Goal: Information Seeking & Learning: Learn about a topic

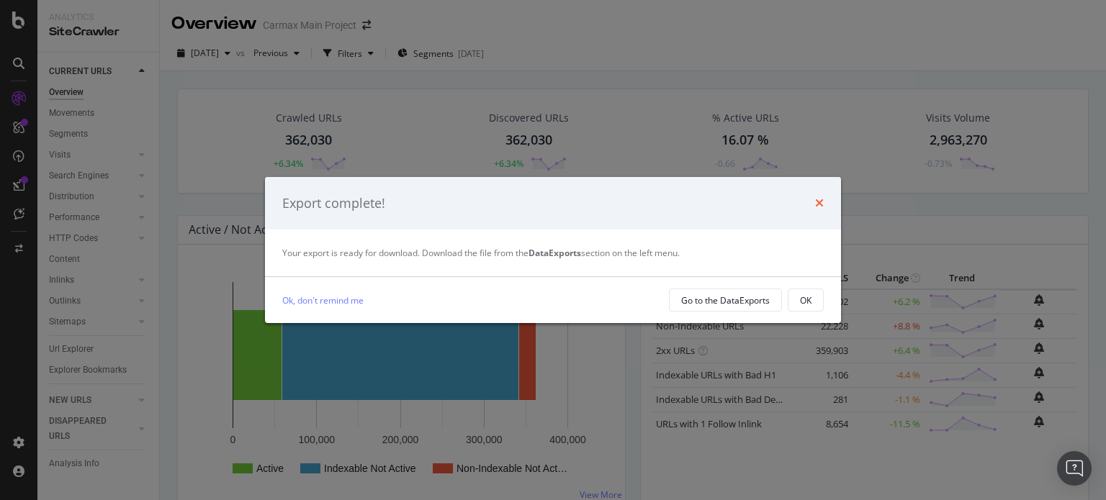
click at [818, 204] on icon "times" at bounding box center [819, 203] width 9 height 12
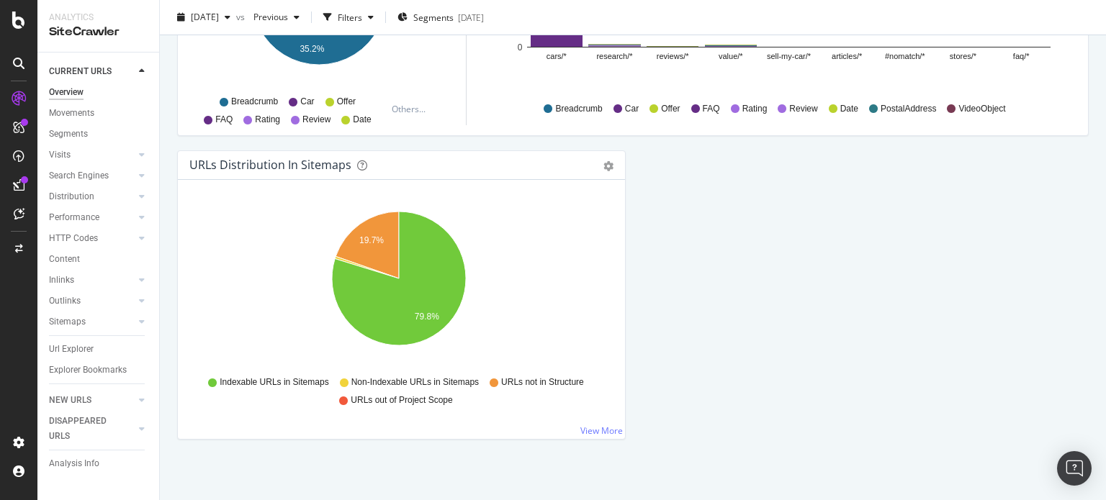
scroll to position [1585, 0]
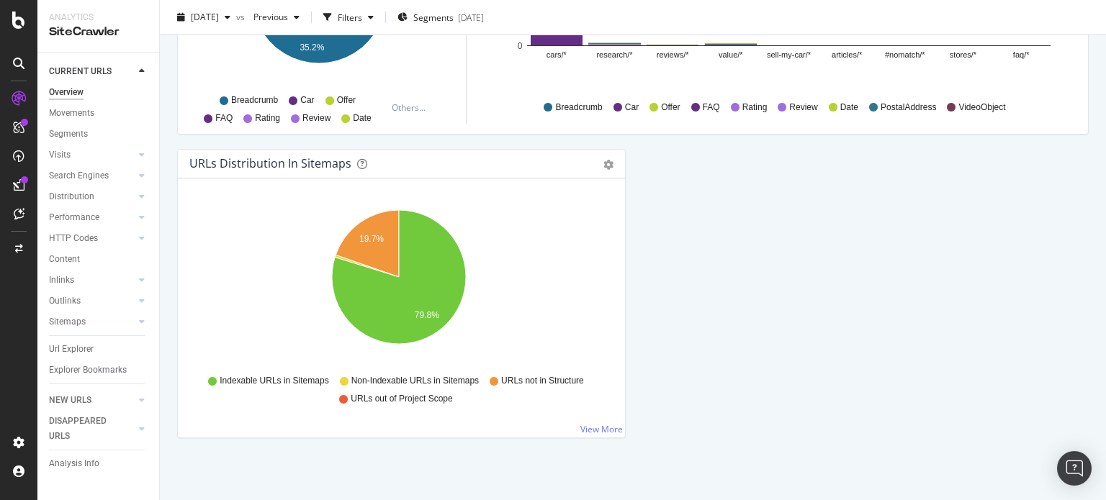
click at [87, 281] on link "Inlinks" at bounding box center [92, 280] width 86 height 15
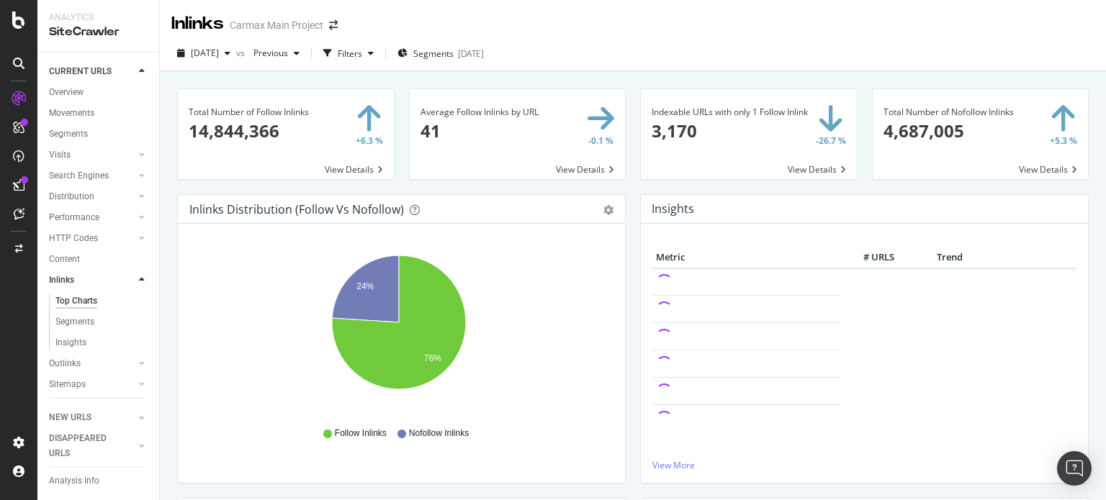
click at [558, 168] on span at bounding box center [518, 134] width 216 height 90
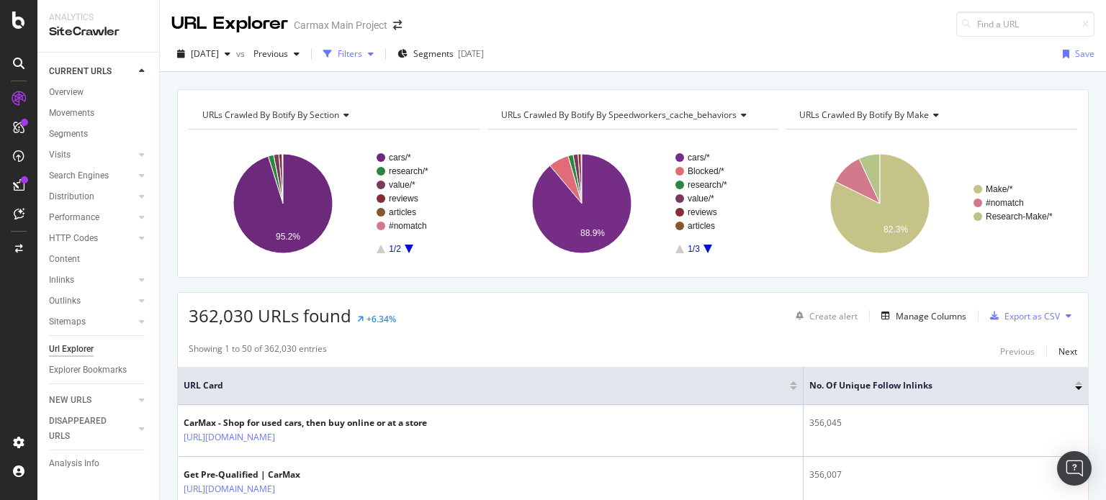
click at [362, 56] on div "Filters" at bounding box center [350, 54] width 24 height 12
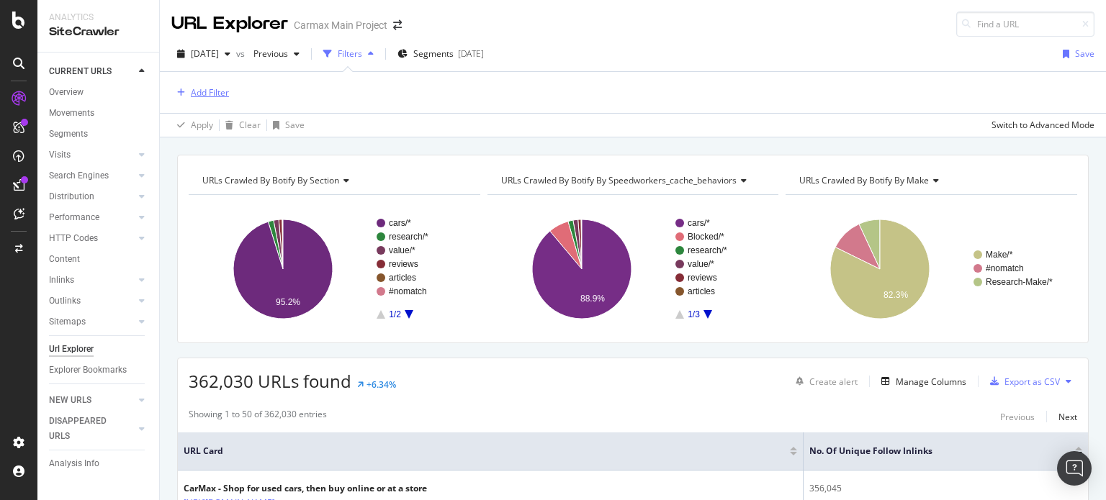
click at [225, 94] on div "Add Filter" at bounding box center [210, 92] width 38 height 12
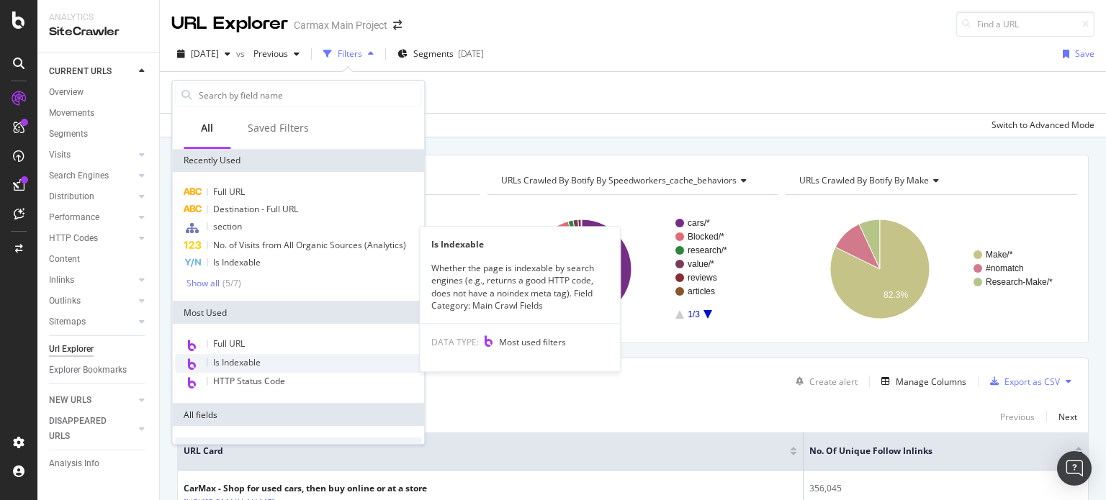
click at [251, 365] on span "Is Indexable" at bounding box center [237, 362] width 48 height 12
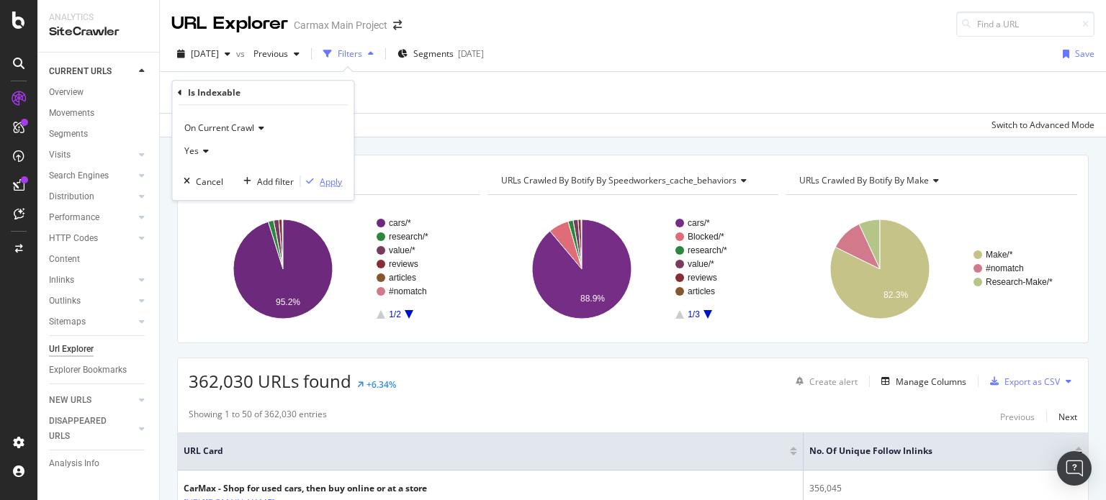
click at [325, 181] on div "Apply" at bounding box center [331, 182] width 22 height 12
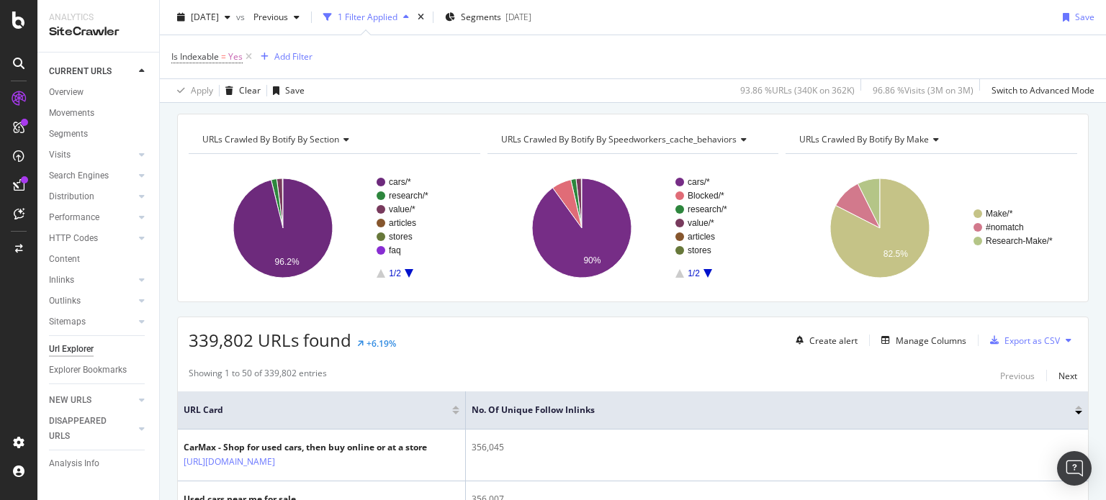
scroll to position [180, 0]
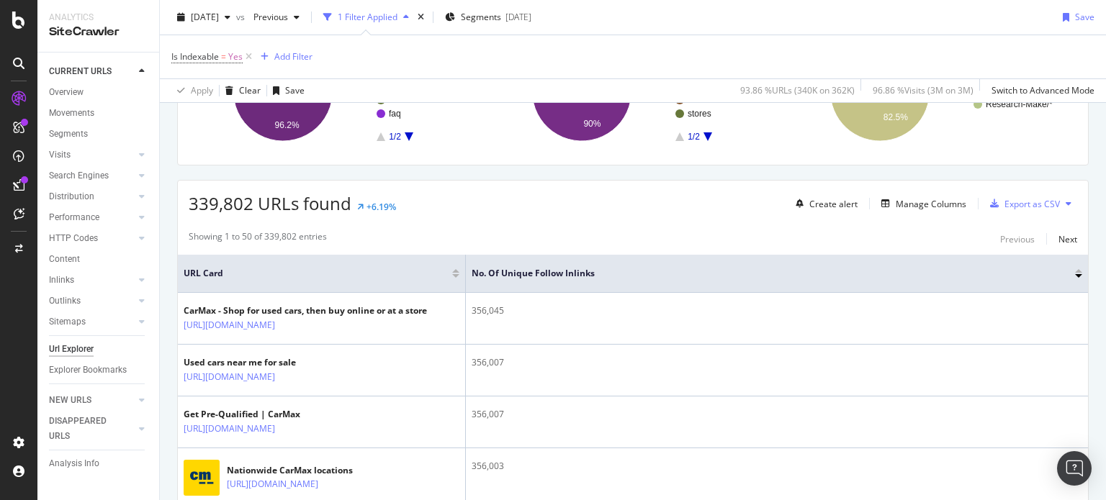
click at [1075, 275] on div at bounding box center [1078, 276] width 7 height 4
click at [1075, 269] on div at bounding box center [1078, 271] width 7 height 4
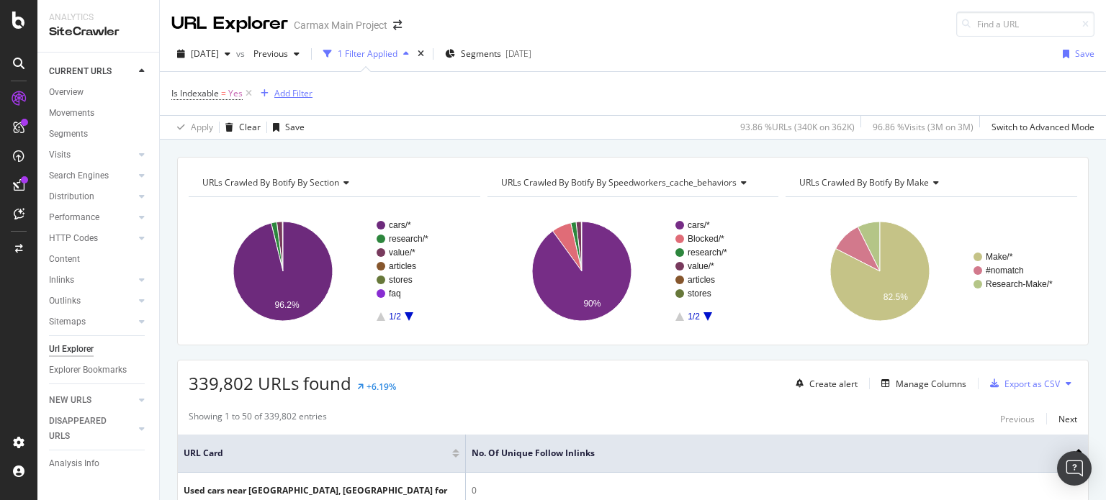
click at [299, 88] on div "Add Filter" at bounding box center [293, 93] width 38 height 12
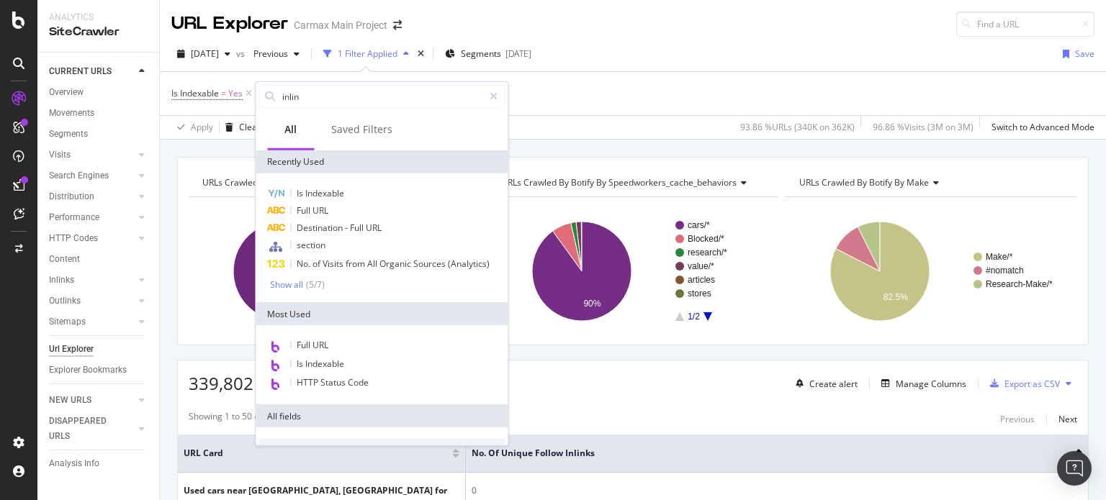
type input "inlink"
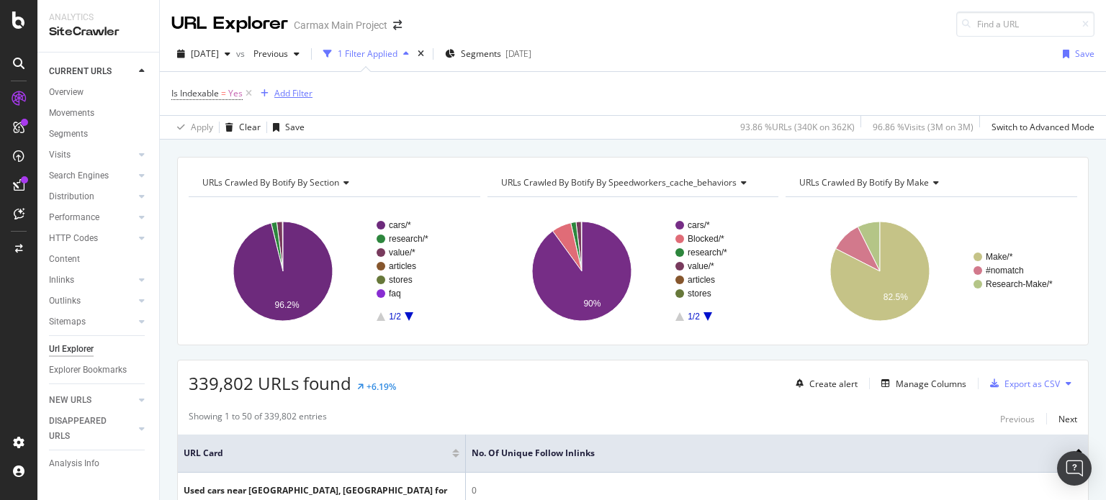
click at [302, 94] on div "Add Filter" at bounding box center [293, 93] width 38 height 12
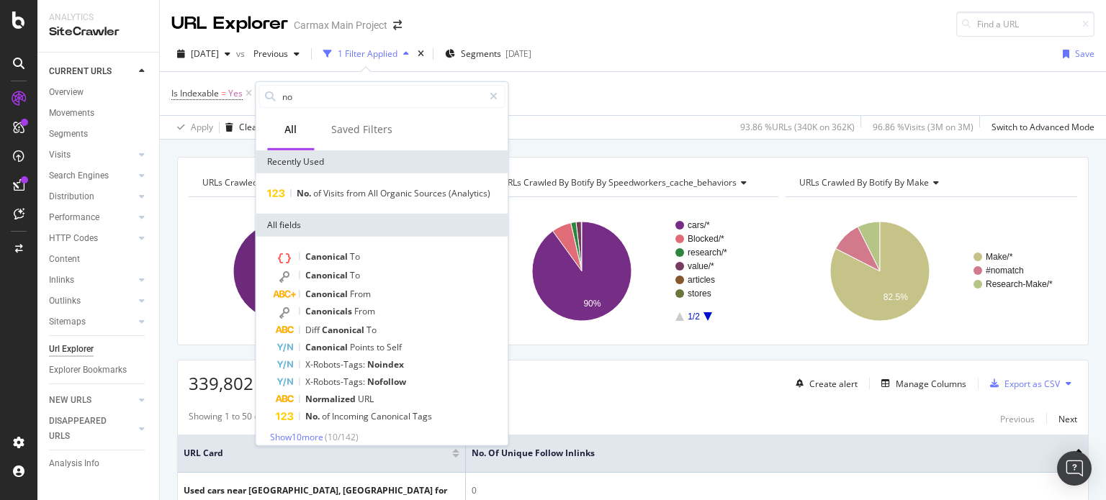
type input "n"
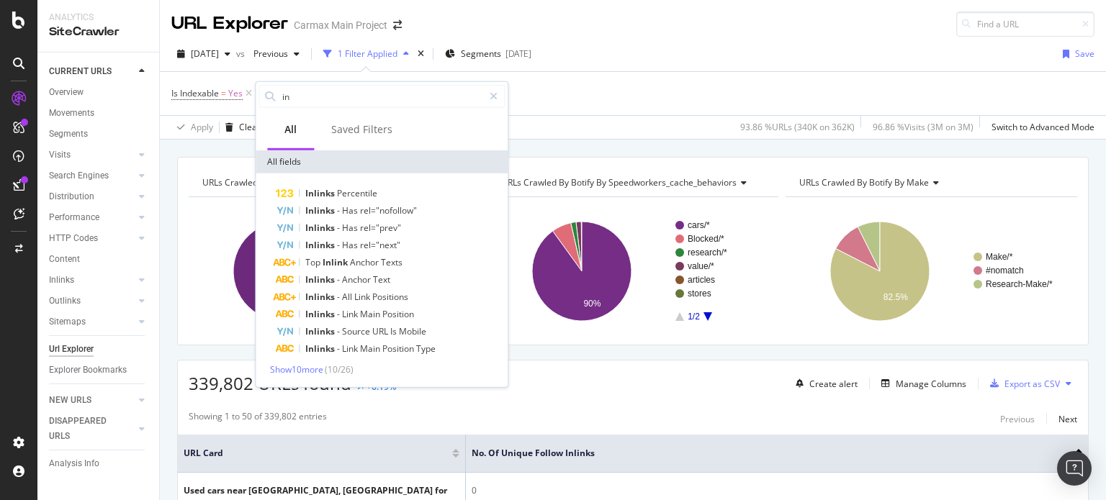
type input "i"
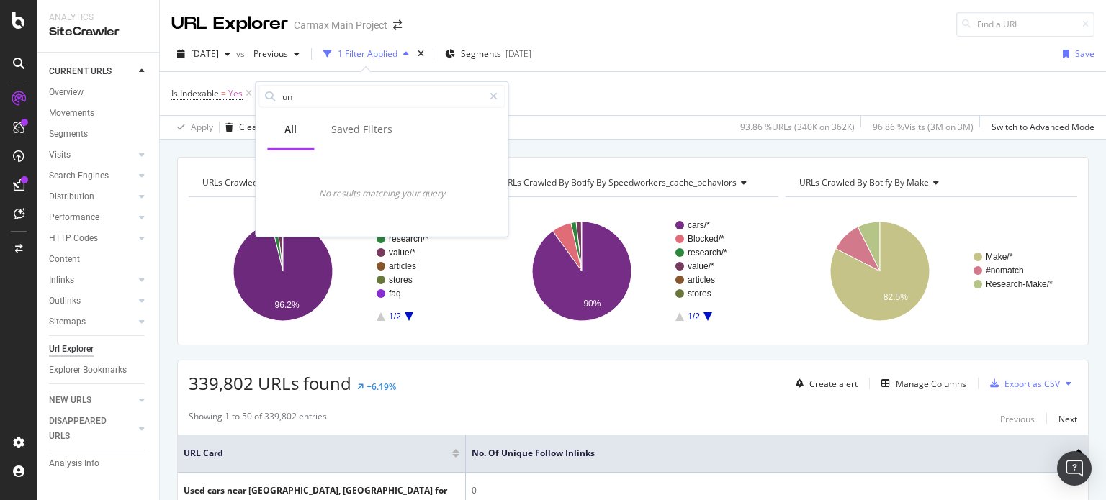
type input "u"
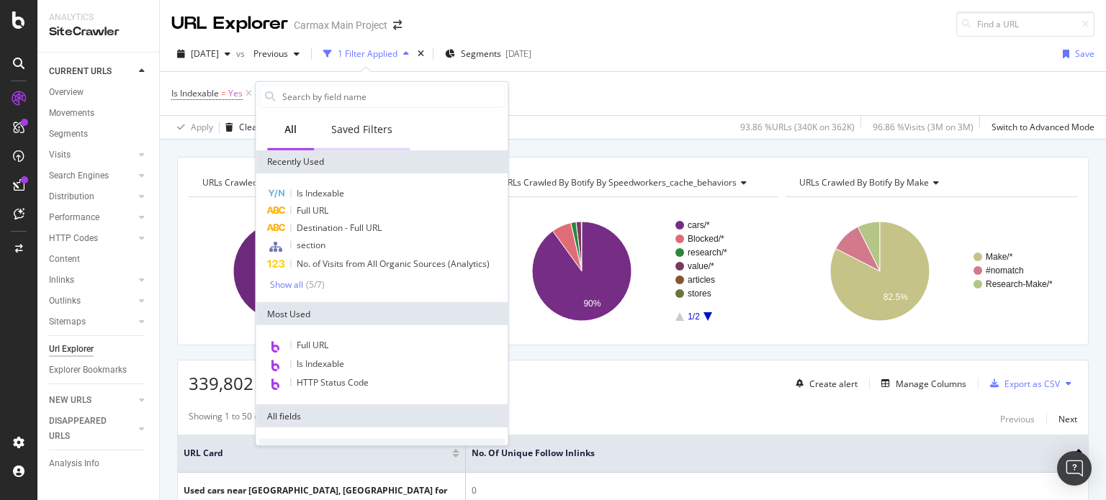
click at [331, 133] on div "Saved Filters" at bounding box center [361, 129] width 61 height 14
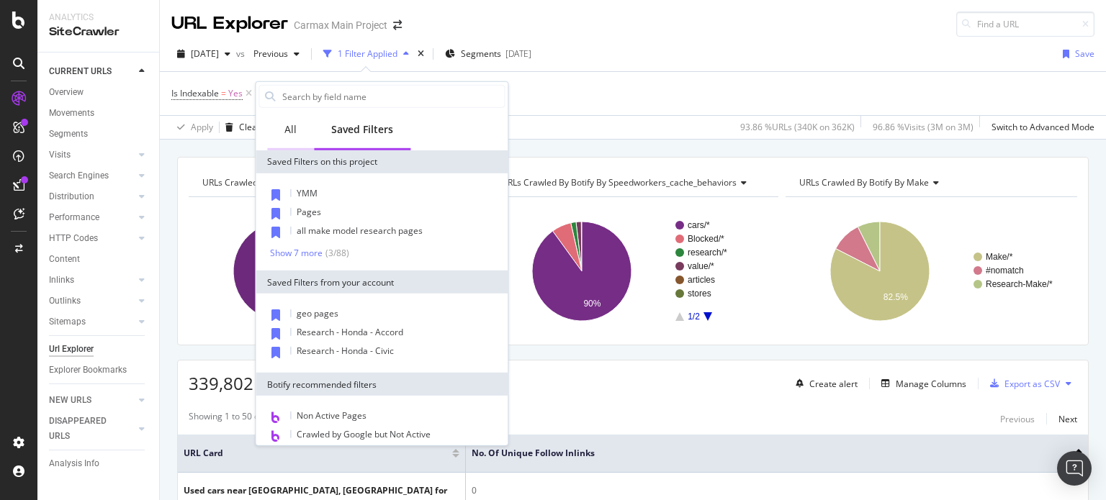
click at [294, 131] on div "All" at bounding box center [290, 129] width 12 height 14
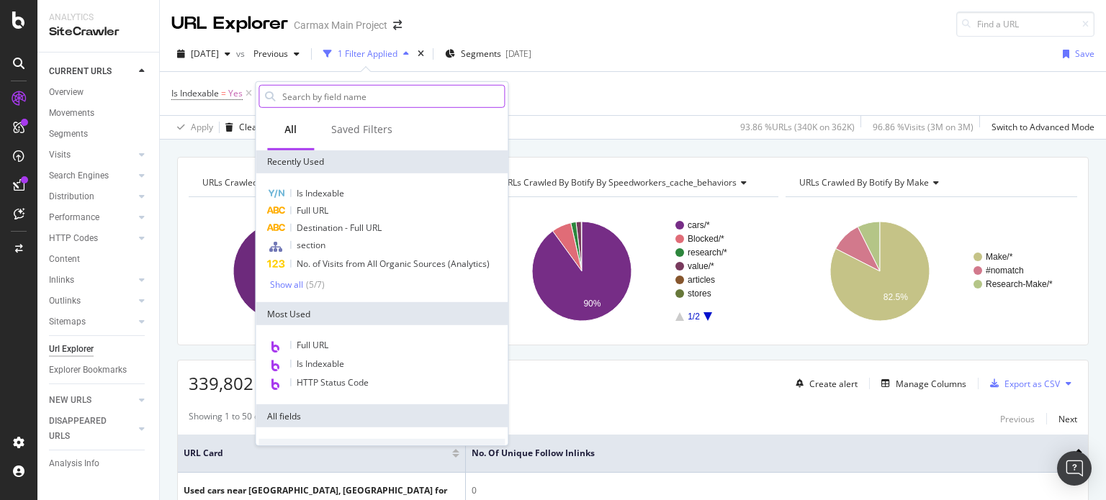
click at [335, 96] on input "text" at bounding box center [392, 97] width 223 height 22
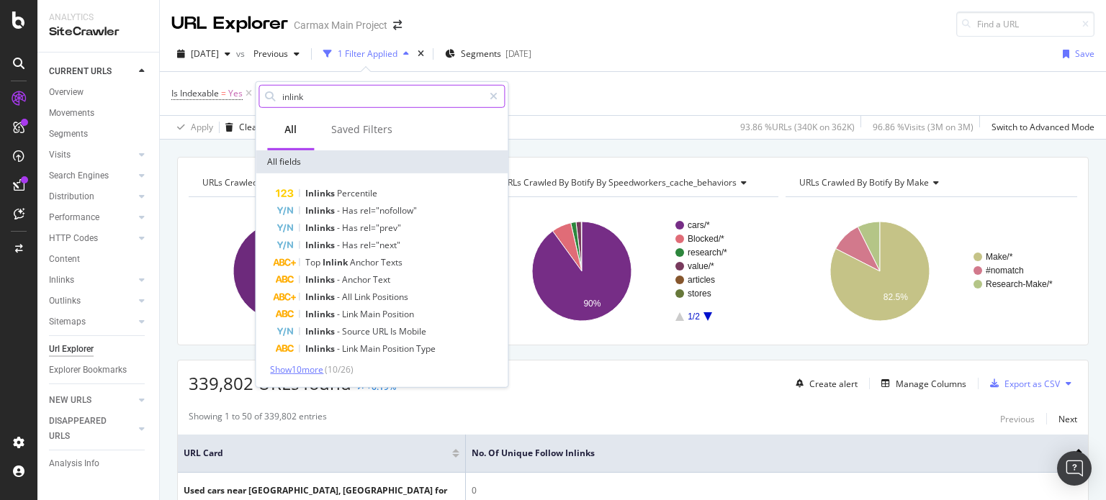
type input "inlink"
click at [296, 369] on span "Show 10 more" at bounding box center [296, 370] width 53 height 12
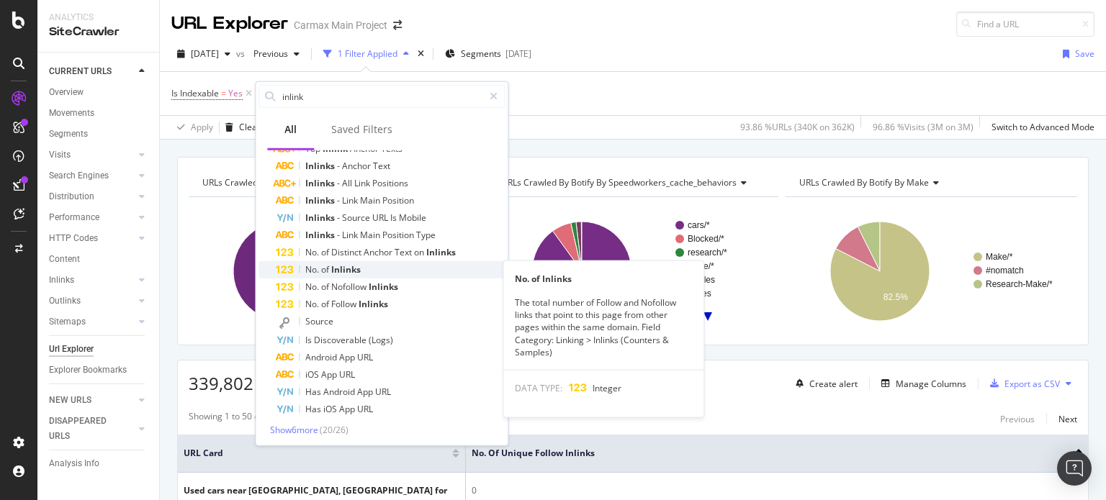
scroll to position [115, 0]
click at [349, 263] on span "Inlinks" at bounding box center [346, 268] width 30 height 12
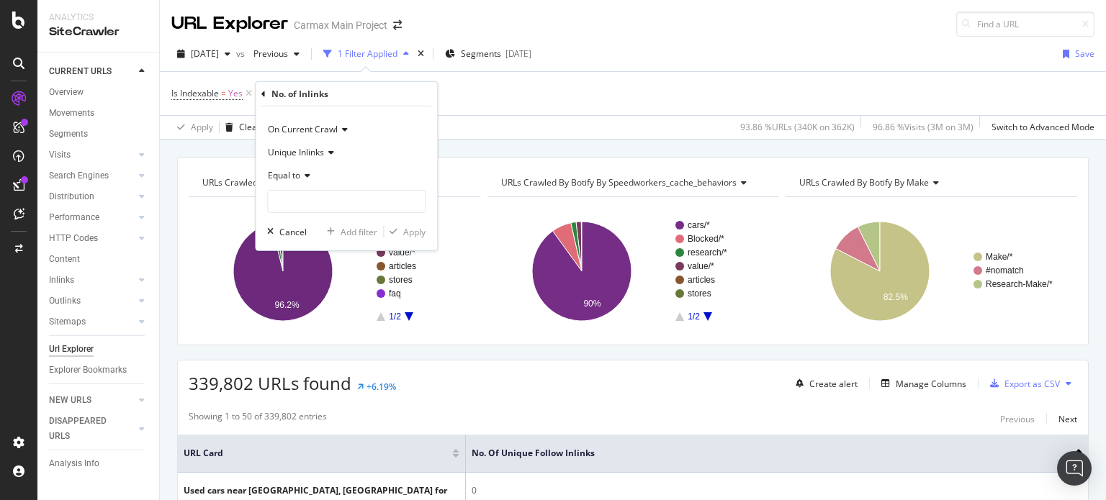
click at [305, 175] on icon at bounding box center [305, 175] width 10 height 9
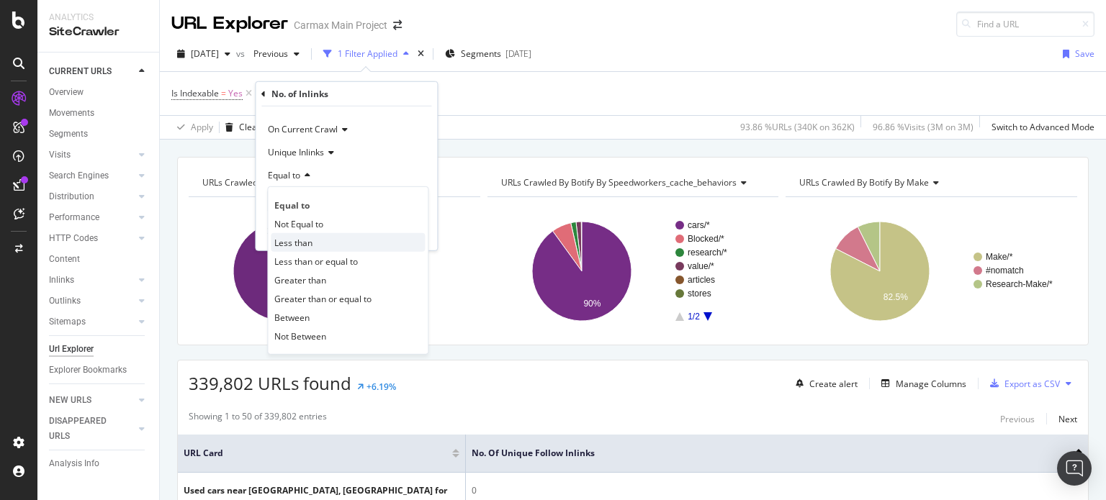
click at [299, 244] on span "Less than" at bounding box center [293, 242] width 38 height 12
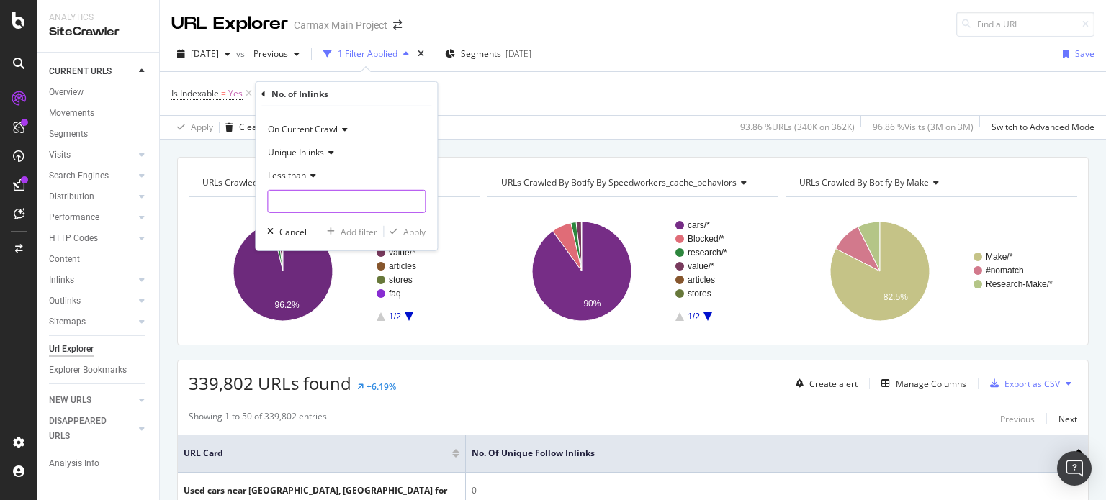
click at [336, 197] on input "number" at bounding box center [346, 201] width 158 height 23
type input "40"
click at [407, 234] on div "Apply" at bounding box center [414, 231] width 22 height 12
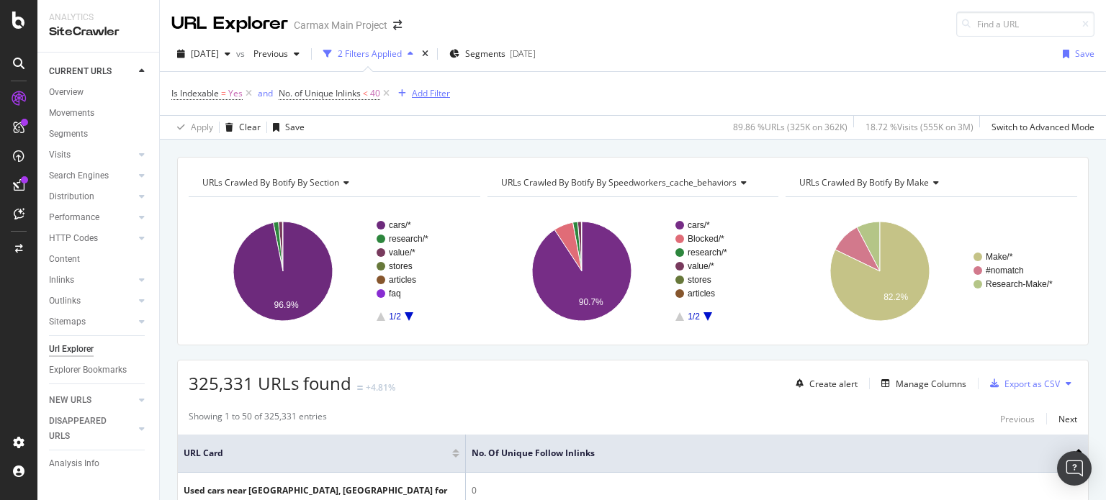
click at [418, 97] on div "Add Filter" at bounding box center [431, 93] width 38 height 12
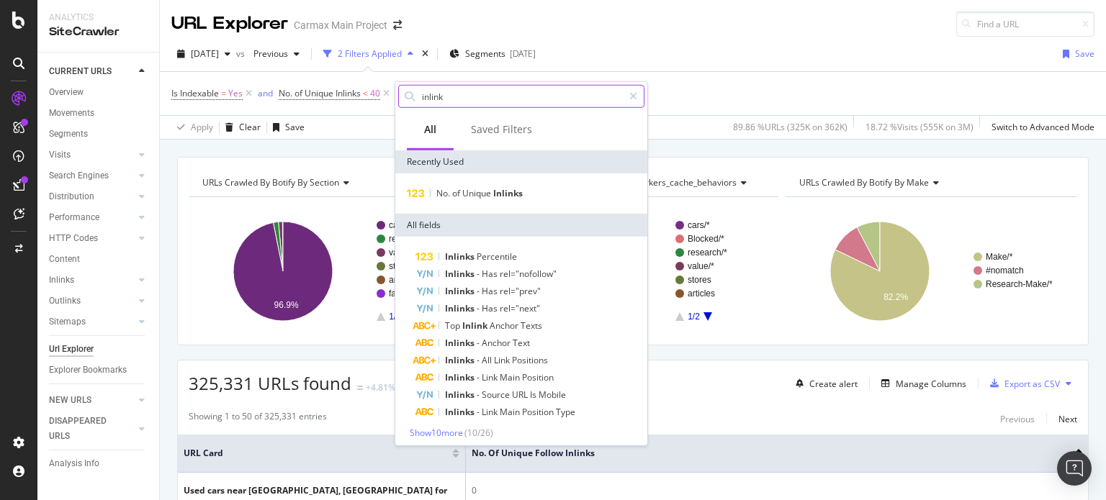
click at [482, 100] on input "inlink" at bounding box center [521, 97] width 202 height 22
click at [446, 96] on input "inlink" at bounding box center [521, 97] width 202 height 22
drag, startPoint x: 455, startPoint y: 91, endPoint x: 418, endPoint y: 94, distance: 36.8
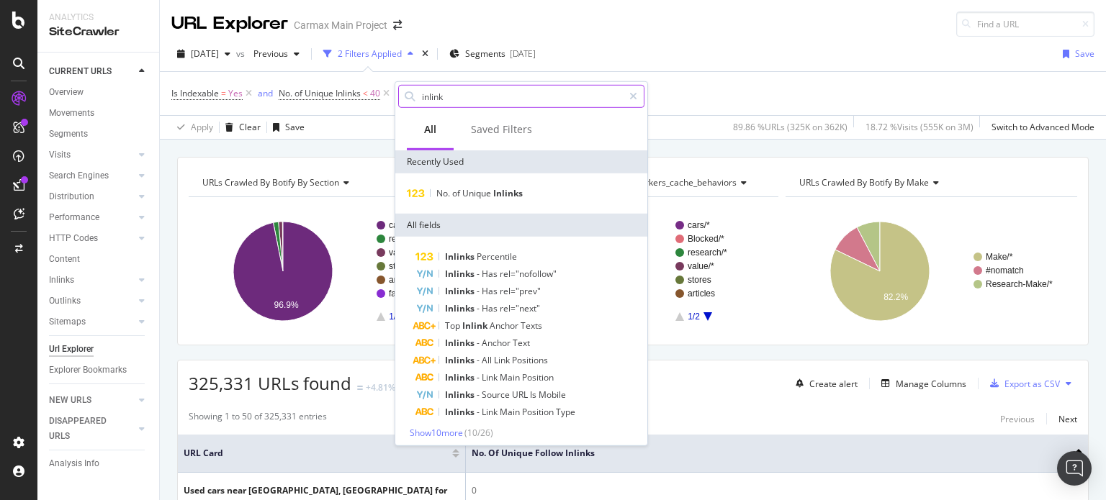
click at [418, 94] on div "inlink" at bounding box center [521, 96] width 246 height 23
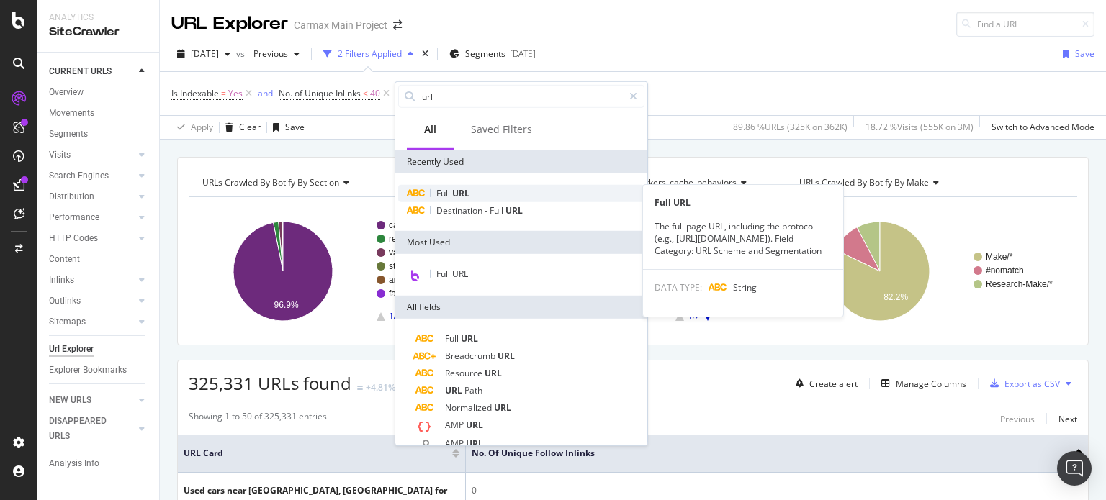
type input "url"
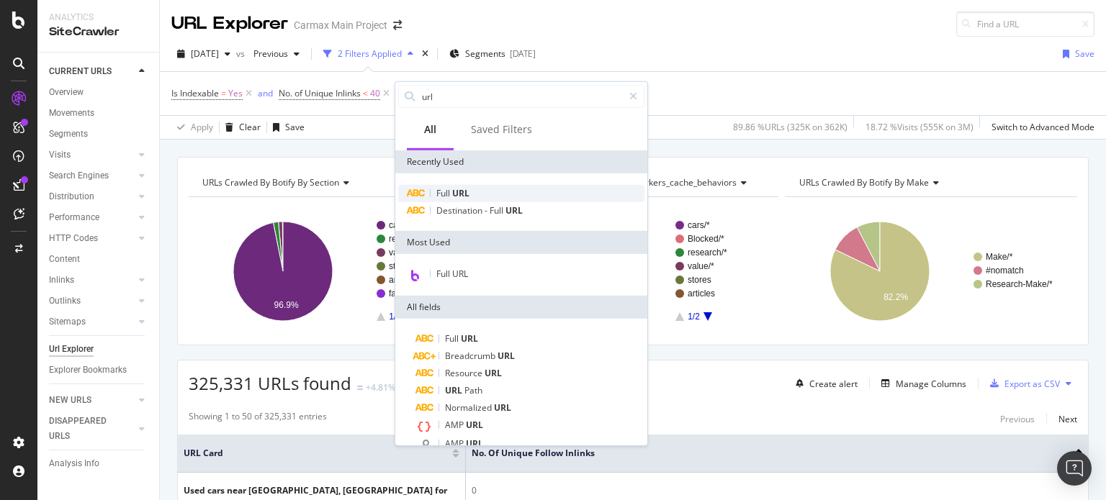
click at [444, 185] on div "Full URL" at bounding box center [521, 193] width 246 height 17
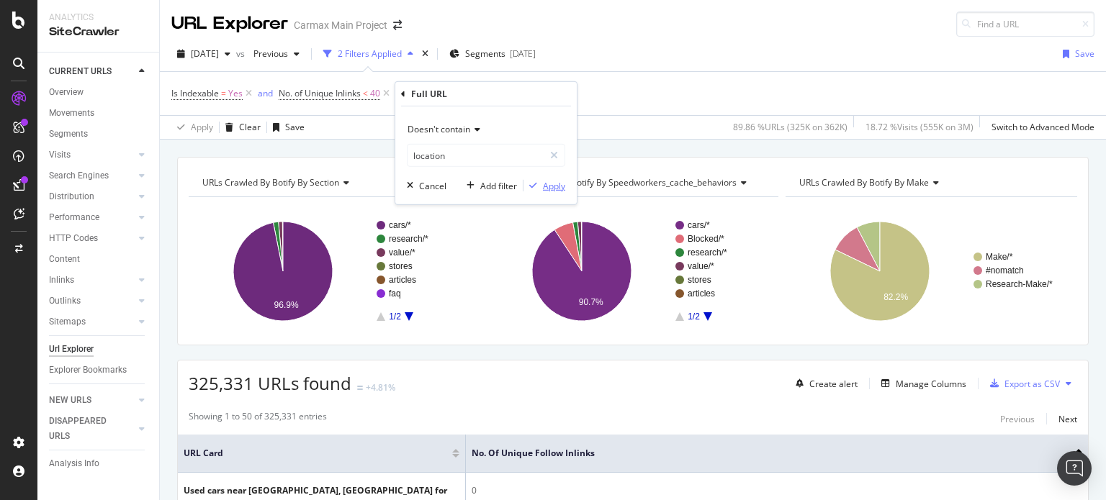
click at [548, 184] on div "Apply" at bounding box center [554, 185] width 22 height 12
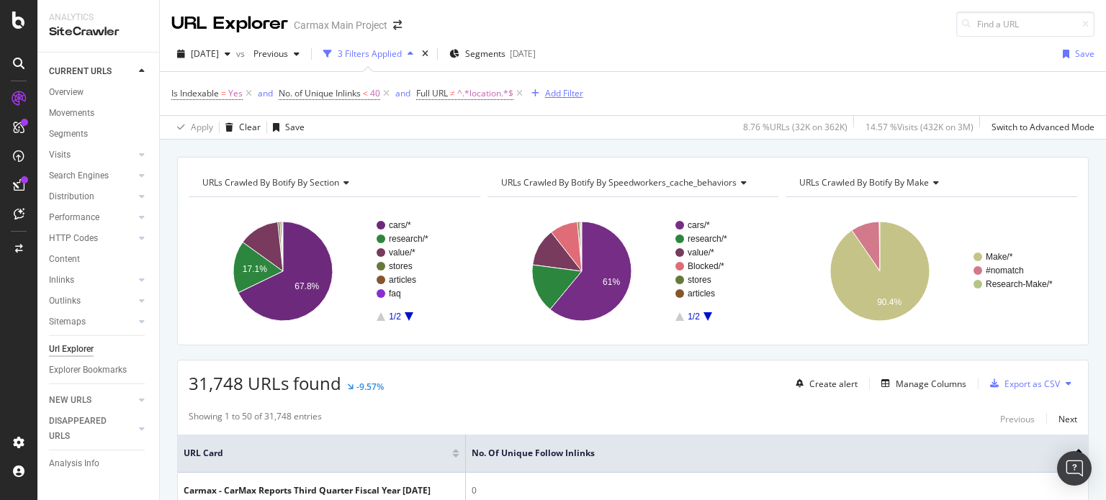
click at [564, 89] on div "Add Filter" at bounding box center [564, 93] width 38 height 12
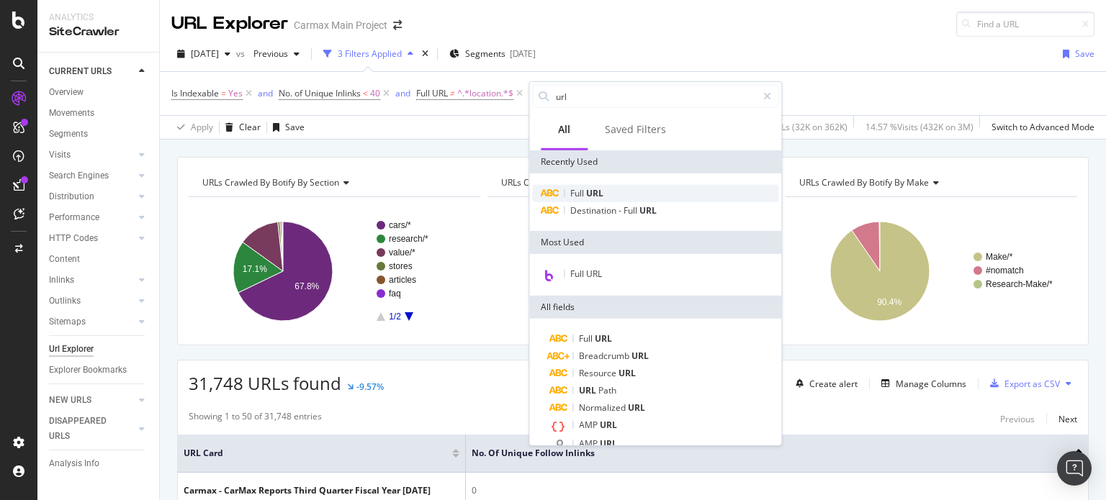
click at [587, 192] on span "URL" at bounding box center [594, 193] width 17 height 12
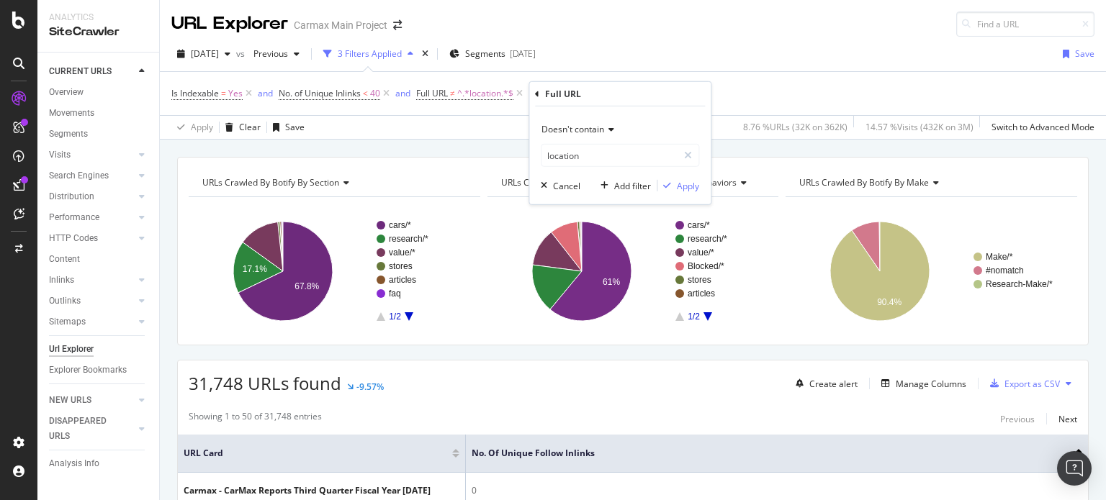
click at [580, 130] on span "Doesn't contain" at bounding box center [572, 129] width 63 height 12
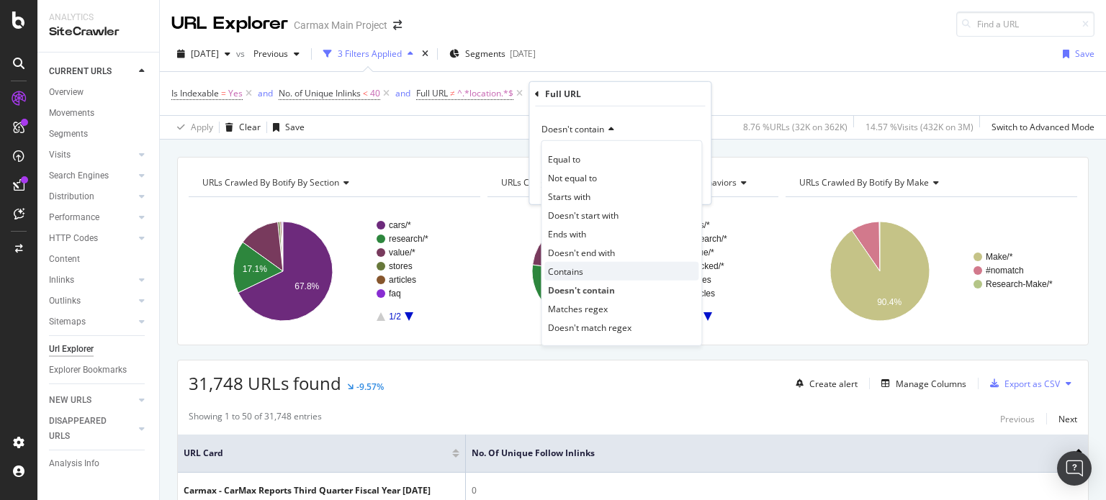
click at [577, 270] on span "Contains" at bounding box center [565, 271] width 35 height 12
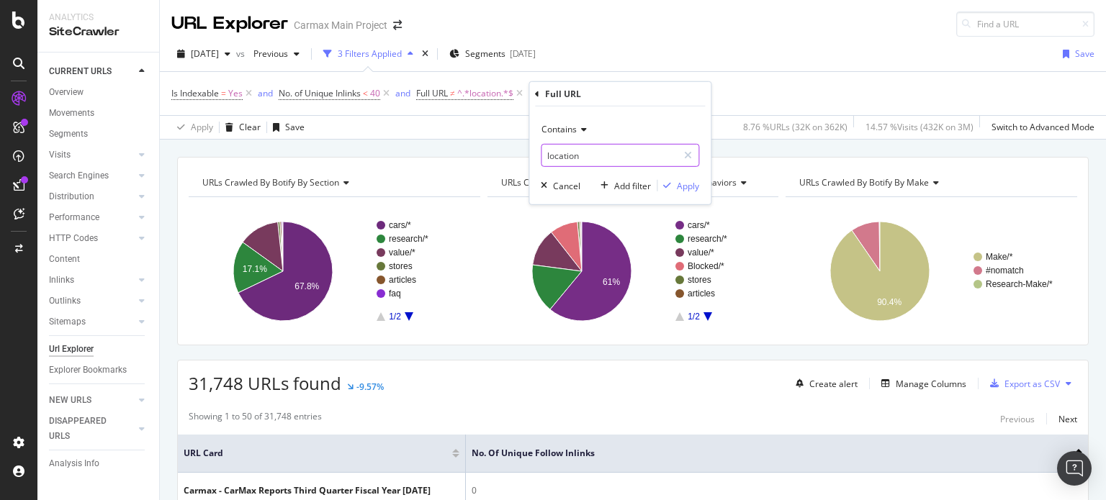
click at [598, 159] on input "location" at bounding box center [609, 155] width 136 height 23
type input "[DOMAIN_NAME]"
click at [685, 182] on div "Apply" at bounding box center [688, 185] width 22 height 12
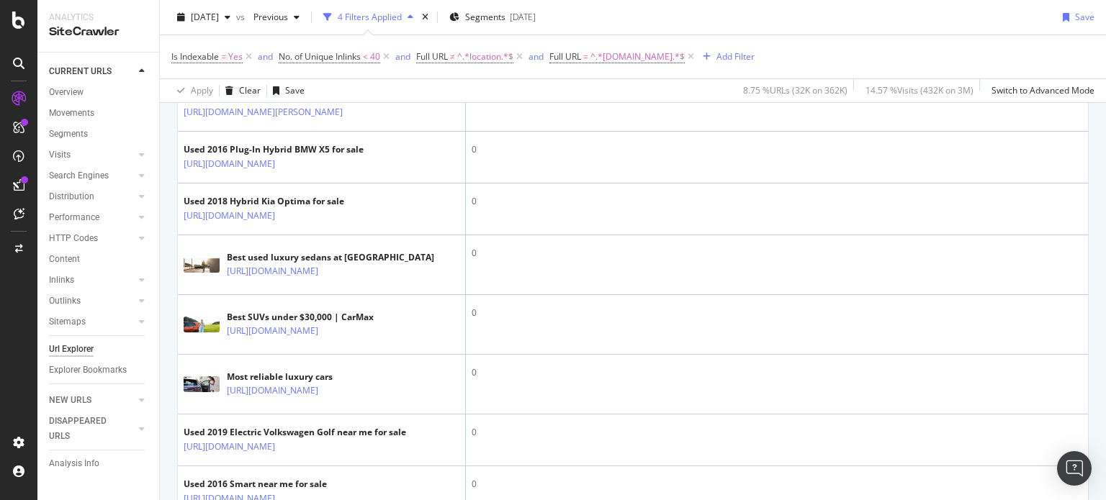
scroll to position [1152, 0]
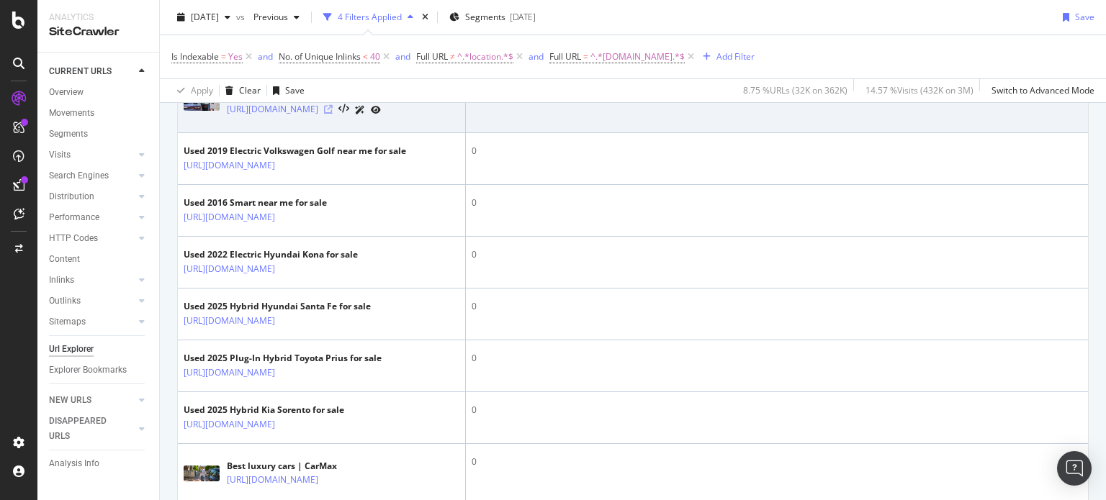
click at [333, 114] on icon at bounding box center [328, 109] width 9 height 9
